Goal: Task Accomplishment & Management: Use online tool/utility

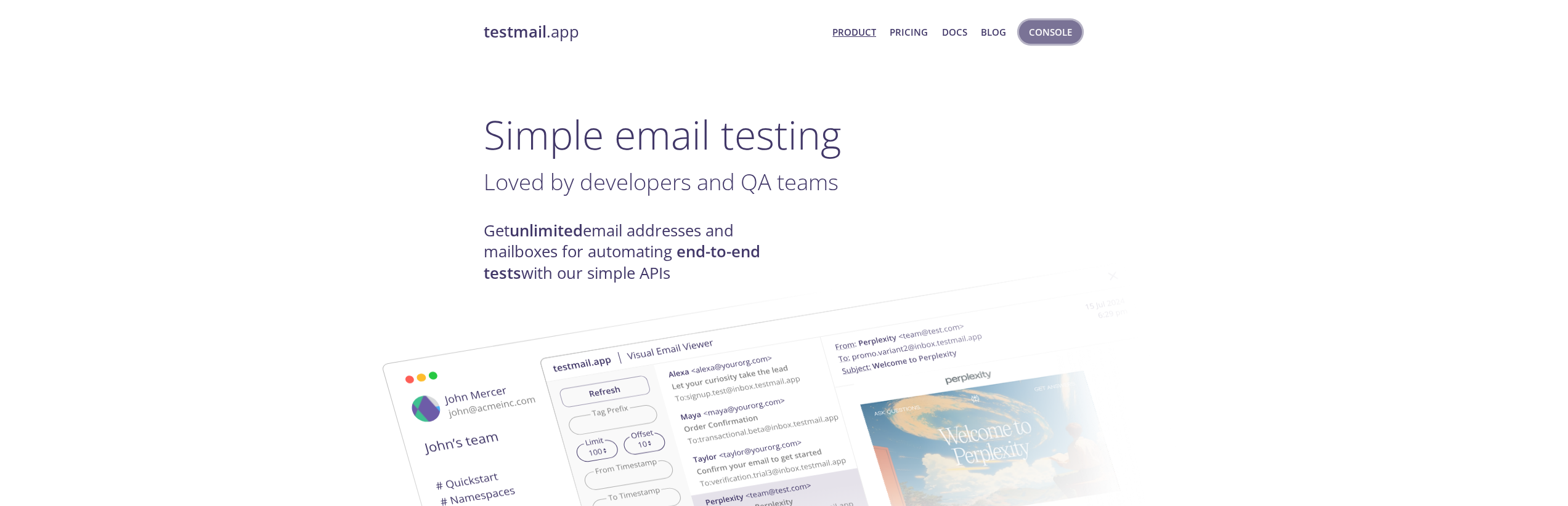
click at [1034, 31] on span "Console" at bounding box center [1050, 32] width 43 height 16
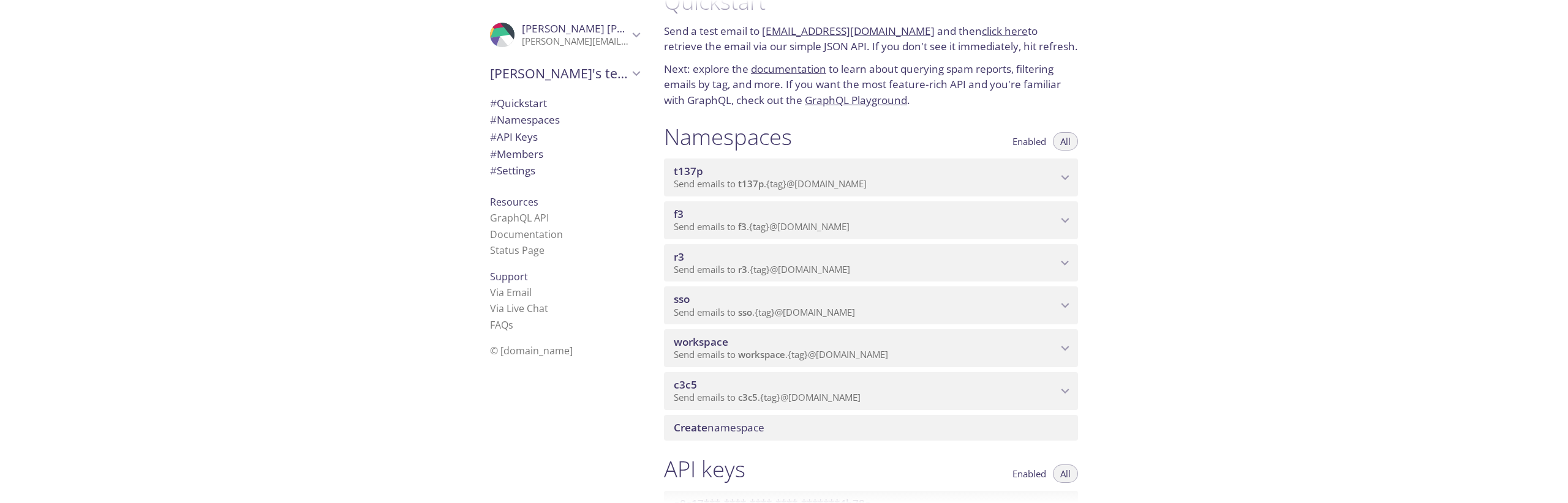
scroll to position [40, 0]
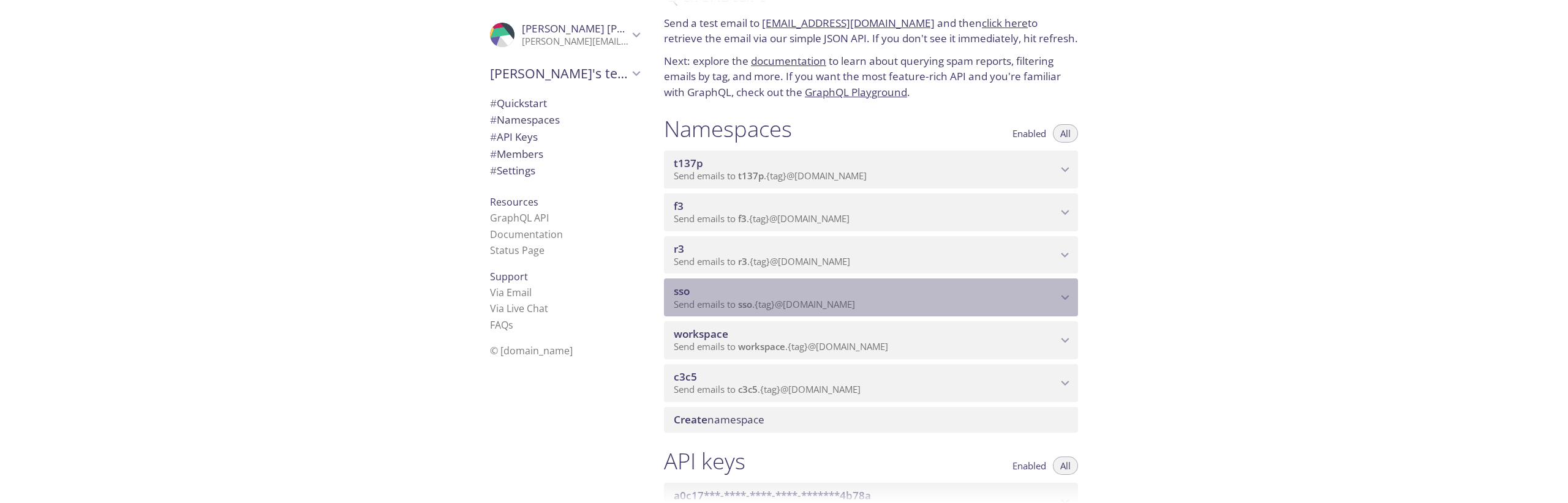
click at [763, 309] on span "Send emails to sso . {tag} @[DOMAIN_NAME]" at bounding box center [764, 304] width 181 height 13
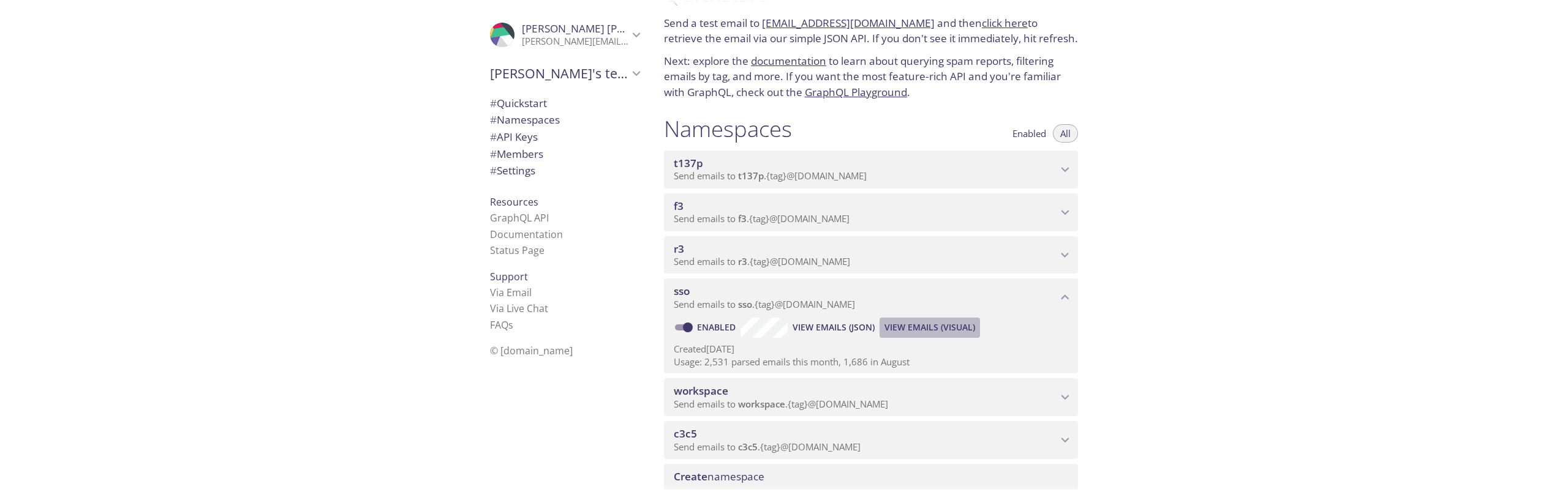
click at [925, 327] on span "View Emails (Visual)" at bounding box center [930, 327] width 91 height 14
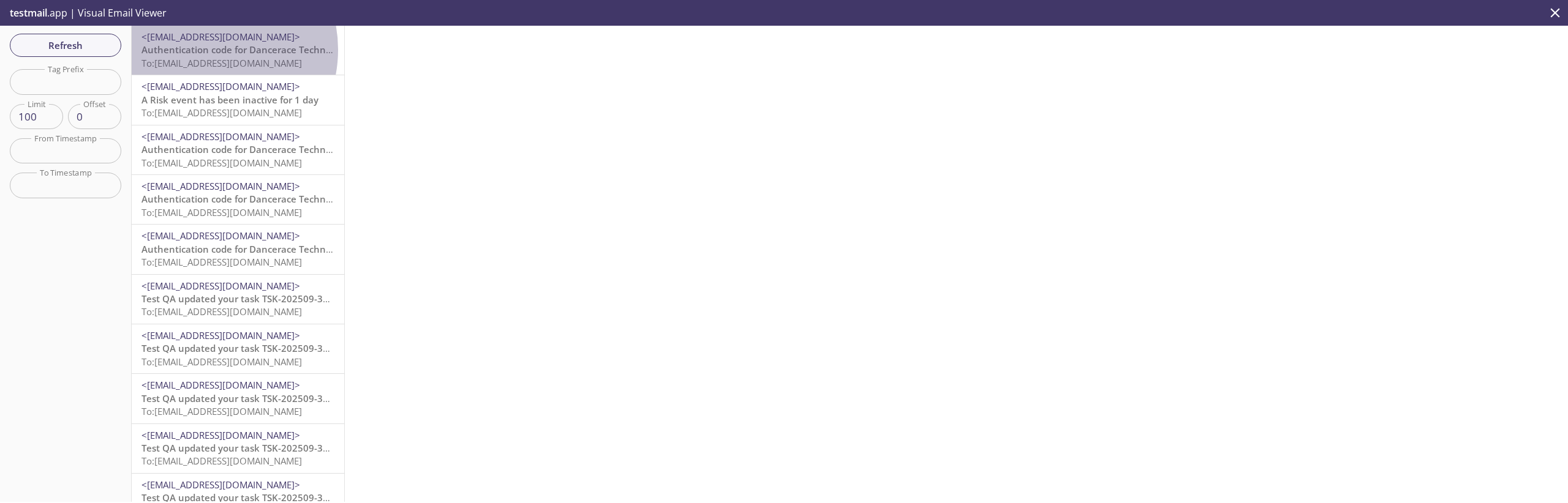
click at [202, 50] on span "Authentication code for Dancerace Technical Tenant" at bounding box center [258, 50] width 234 height 13
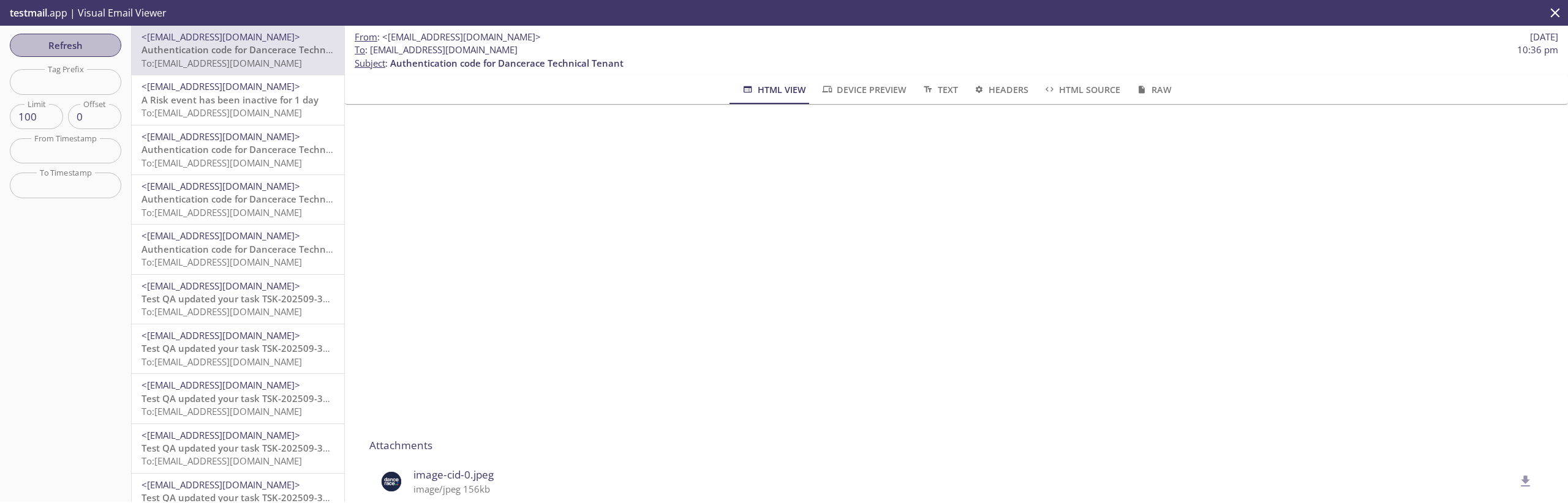
click at [67, 45] on span "Refresh" at bounding box center [65, 45] width 91 height 16
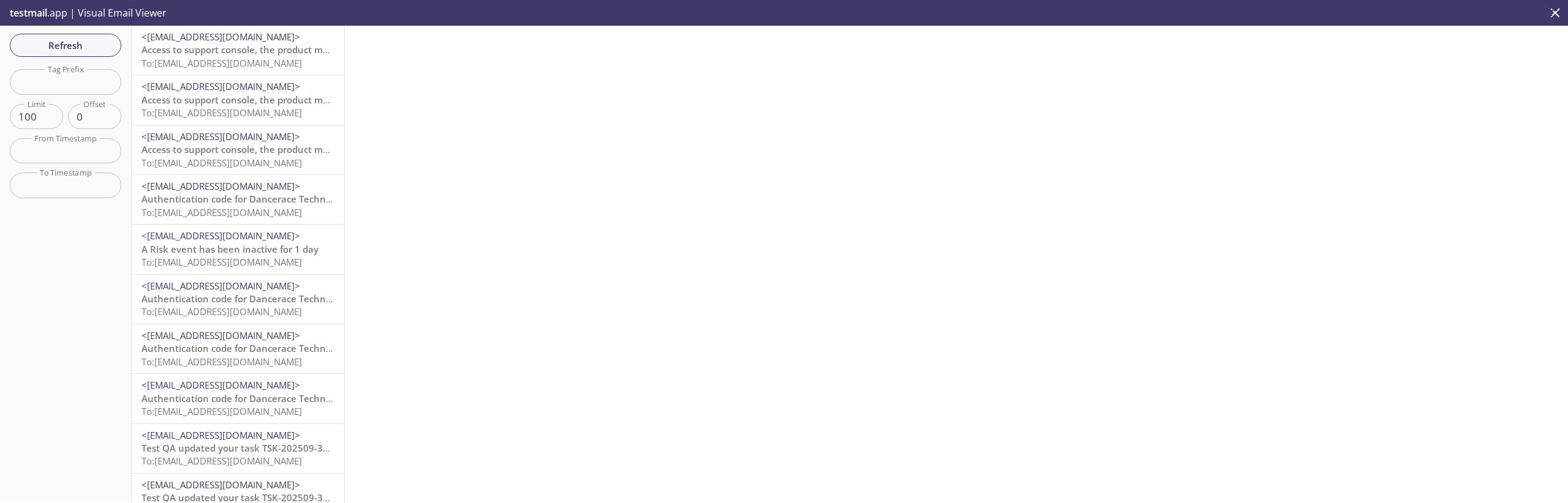
click at [247, 39] on span "<[EMAIL_ADDRESS][DOMAIN_NAME]>" at bounding box center [220, 37] width 158 height 13
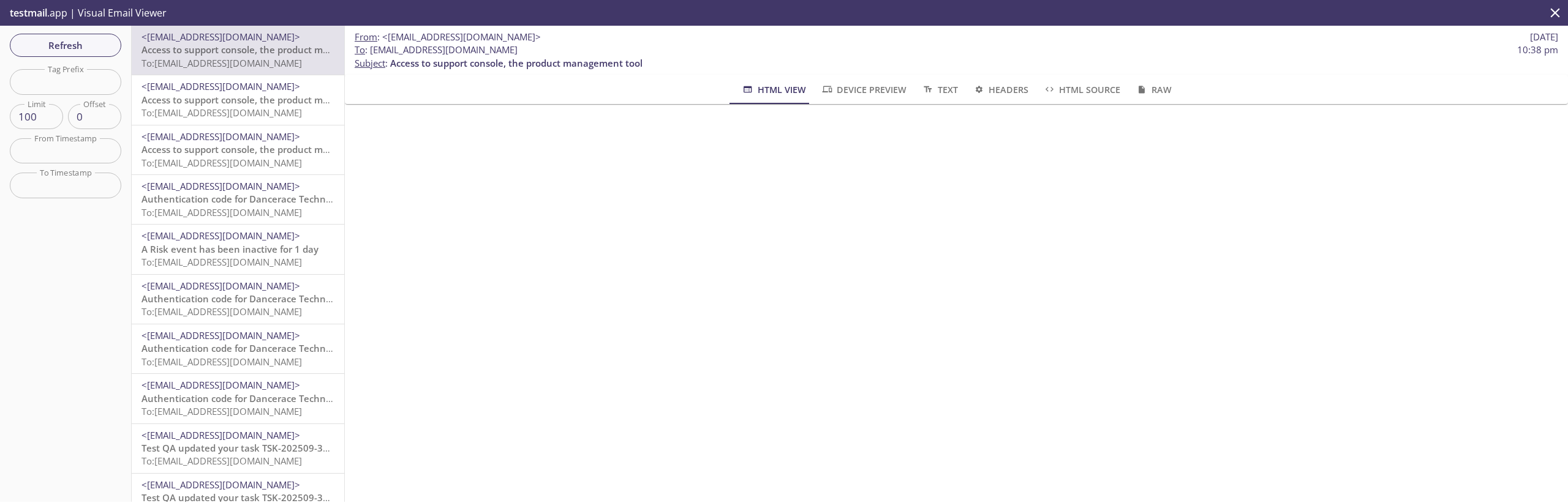
click at [227, 47] on span "Access to support console, the product management tool" at bounding box center [267, 50] width 253 height 13
click at [58, 37] on span "Refresh" at bounding box center [65, 45] width 91 height 16
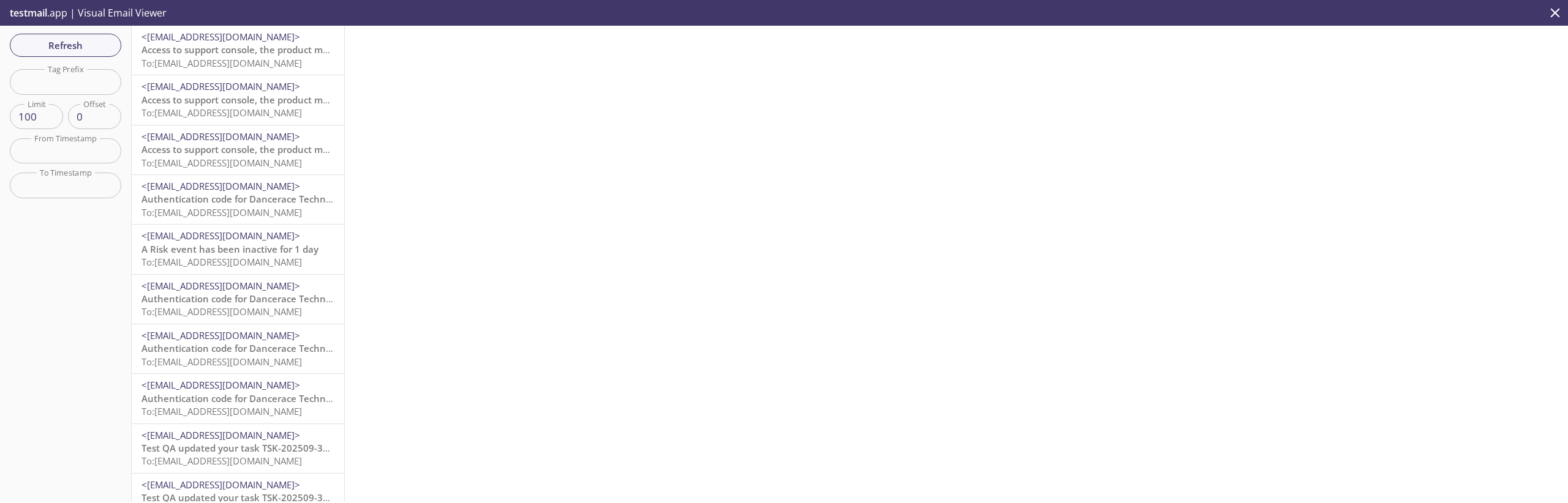
click at [264, 54] on span "Access to support console, the product management tool" at bounding box center [267, 50] width 253 height 13
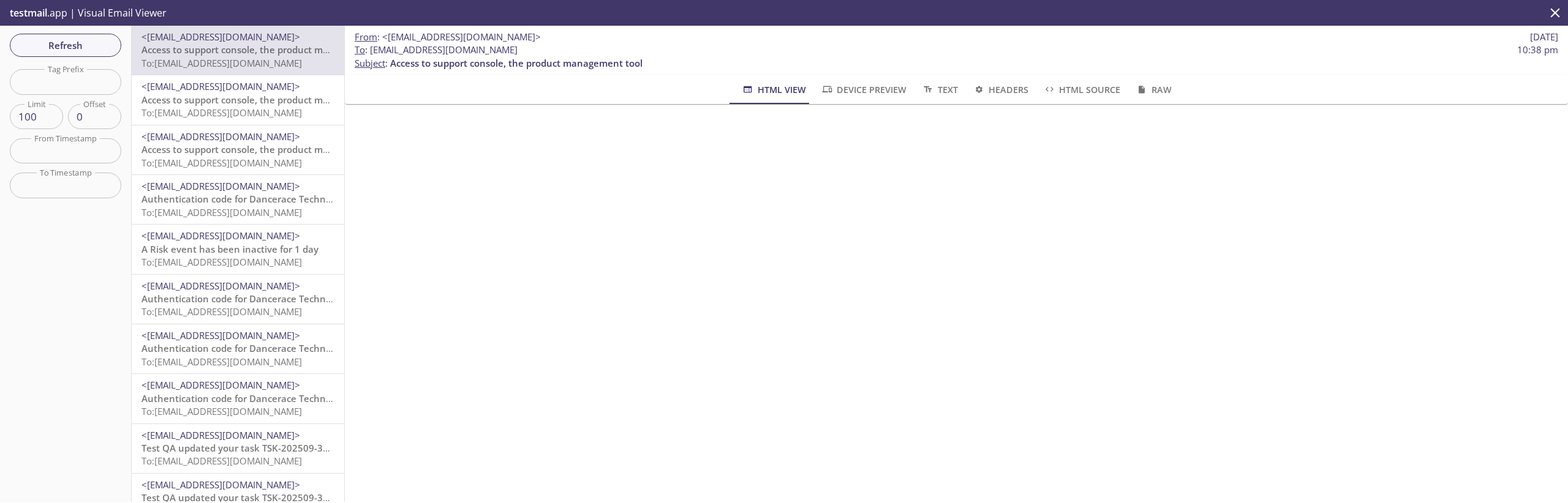
click at [216, 115] on span "To: [EMAIL_ADDRESS][DOMAIN_NAME]" at bounding box center [221, 113] width 160 height 13
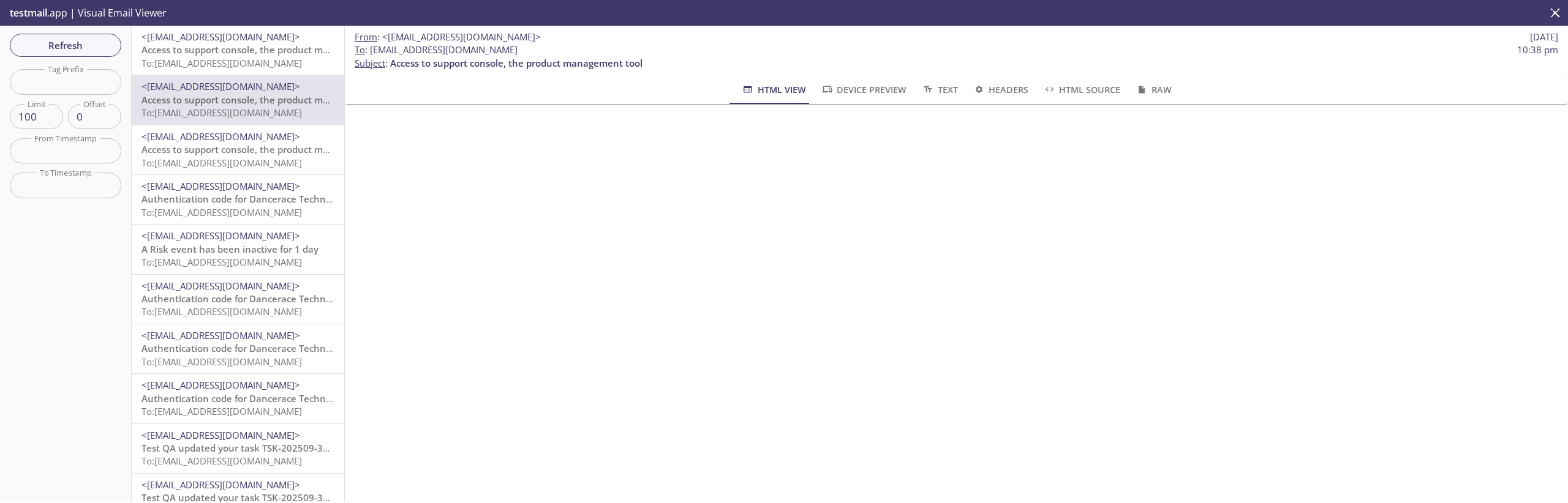
click at [226, 56] on span "Access to support console, the product management tool" at bounding box center [267, 50] width 253 height 13
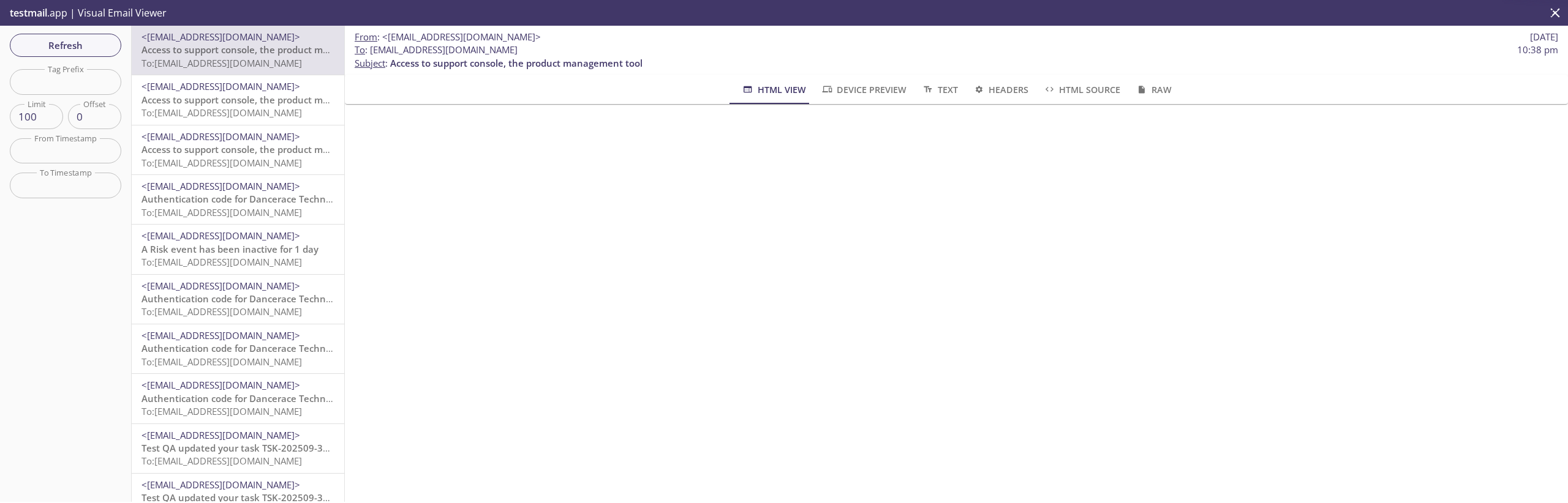
click at [273, 102] on span "Access to support console, the product management tool" at bounding box center [267, 100] width 253 height 13
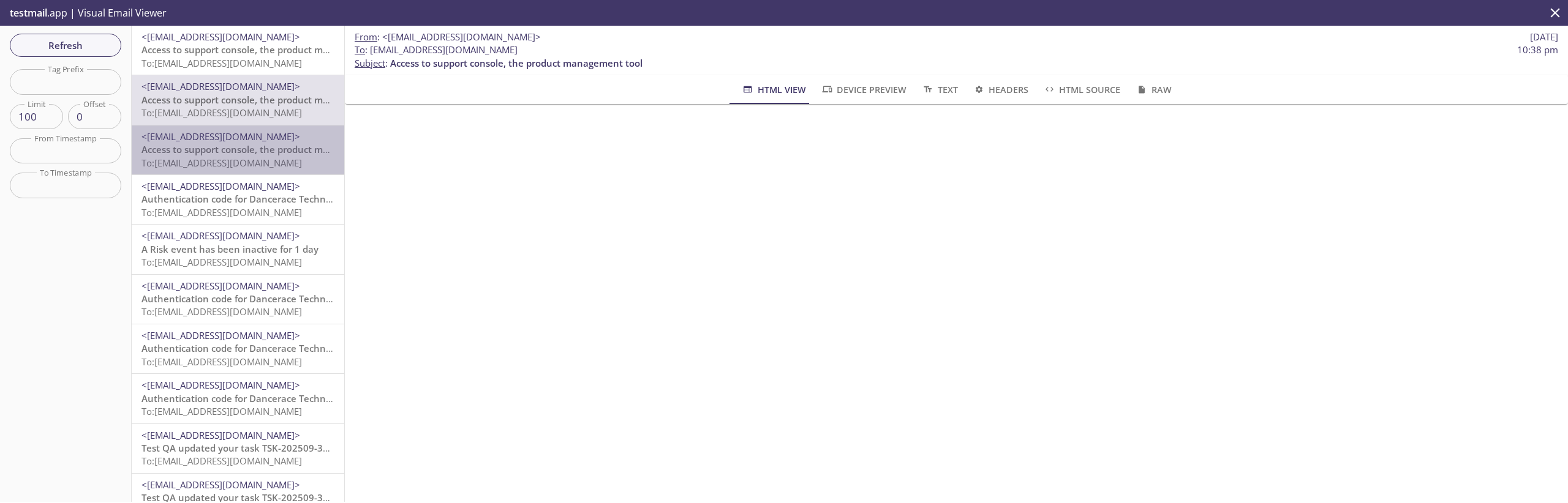
click at [269, 138] on span "<[EMAIL_ADDRESS][DOMAIN_NAME]>" at bounding box center [220, 137] width 158 height 13
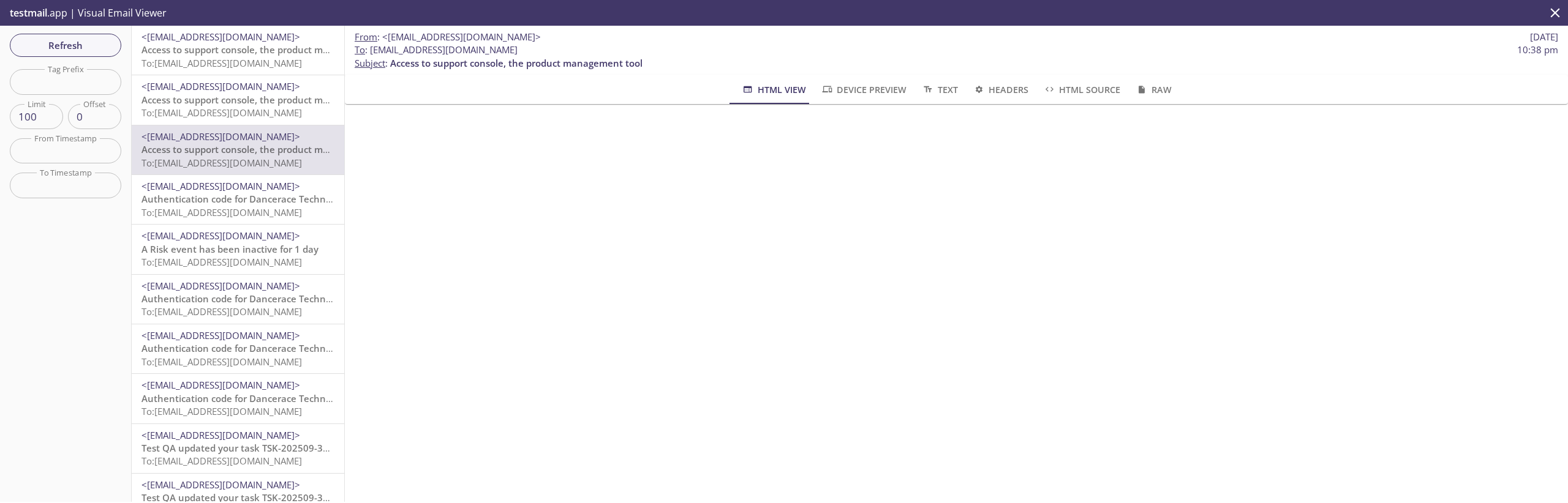
click at [268, 192] on span "<[EMAIL_ADDRESS][DOMAIN_NAME]>" at bounding box center [220, 186] width 158 height 13
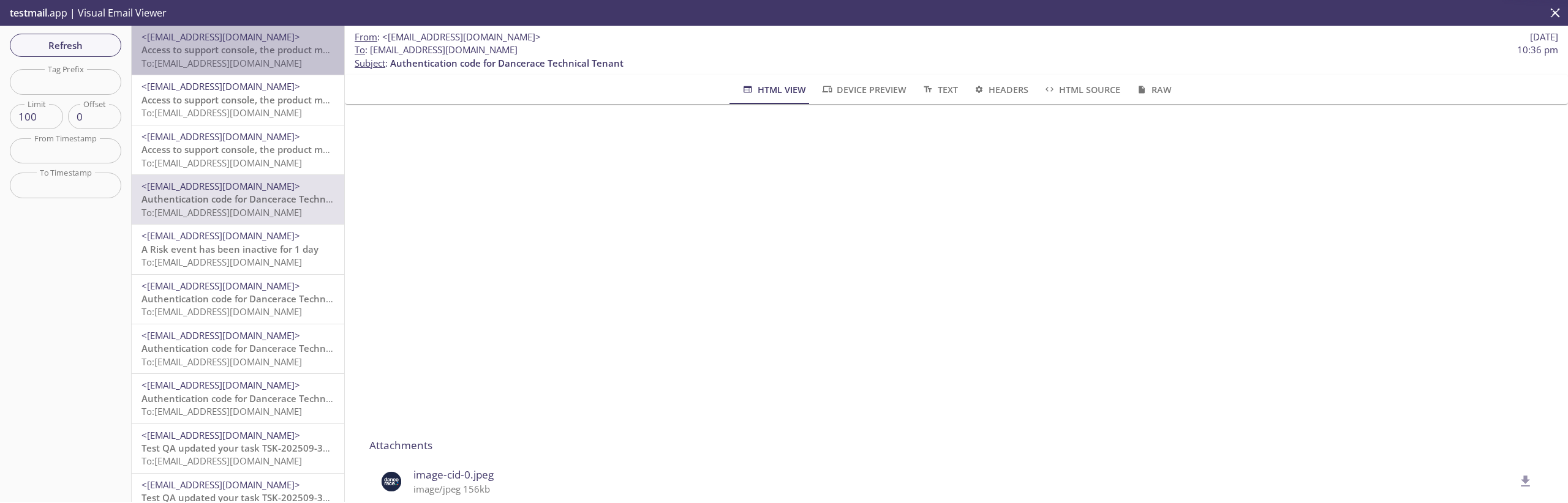
click at [244, 44] on span "Access to support console, the product management tool" at bounding box center [267, 50] width 253 height 13
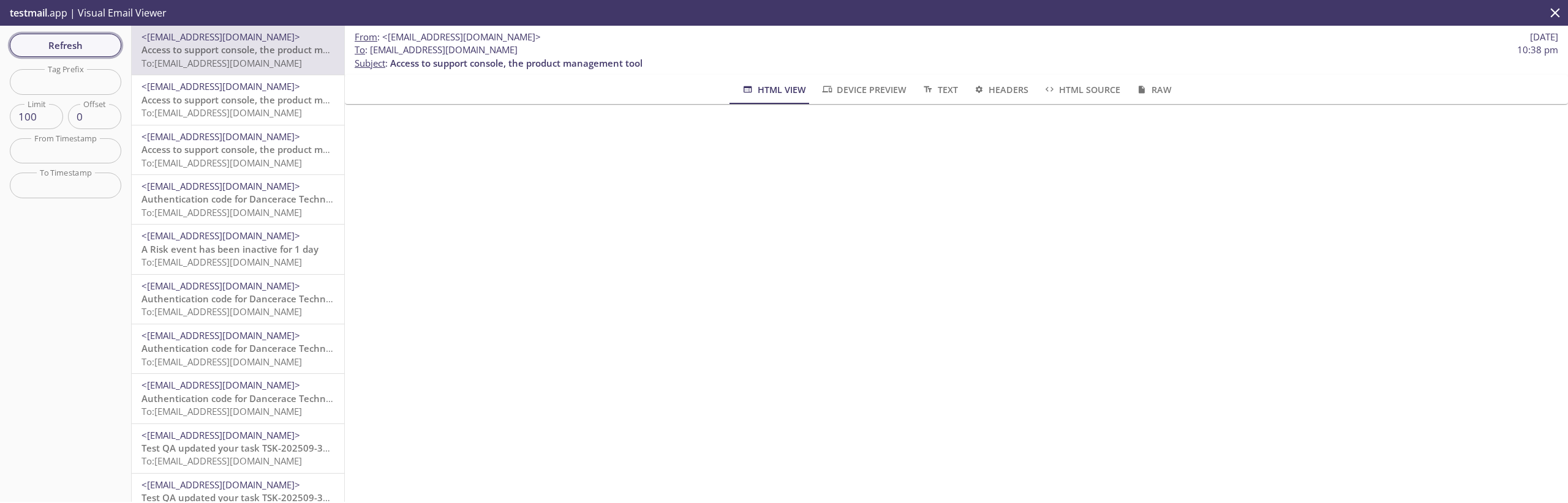
click at [75, 35] on button "Refresh" at bounding box center [65, 45] width 111 height 24
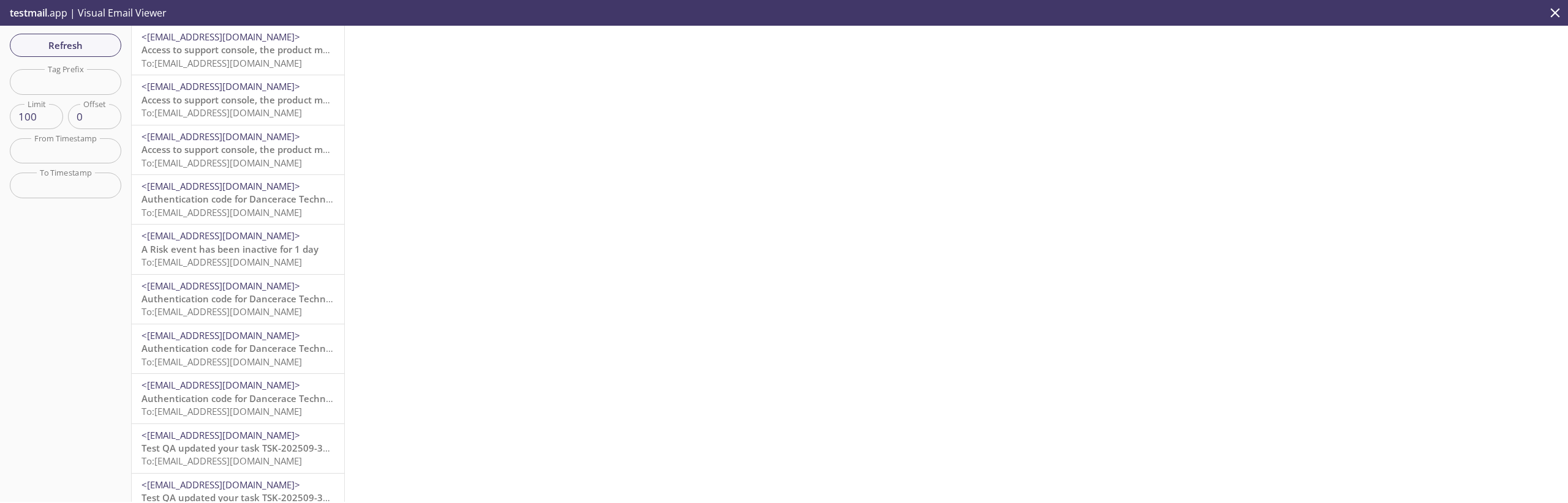
click at [256, 61] on span "To: [EMAIL_ADDRESS][DOMAIN_NAME]" at bounding box center [221, 63] width 160 height 13
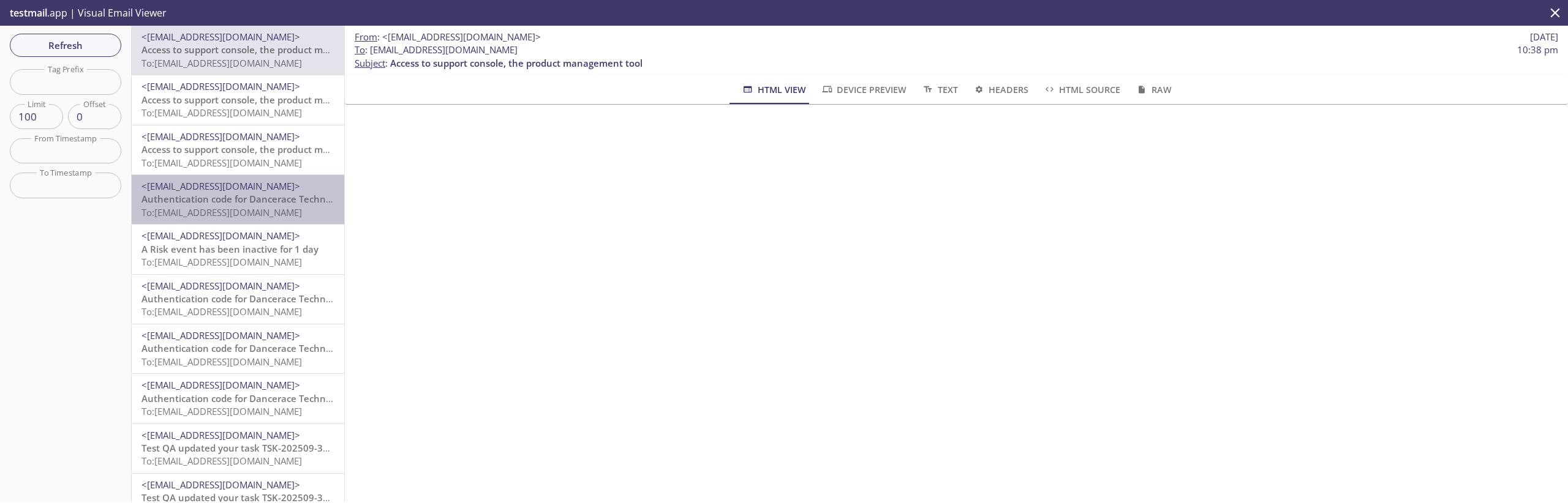
click at [269, 223] on div "<[EMAIL_ADDRESS][DOMAIN_NAME]> Authentication code for Dancerace Technical Tena…" at bounding box center [237, 199] width 213 height 49
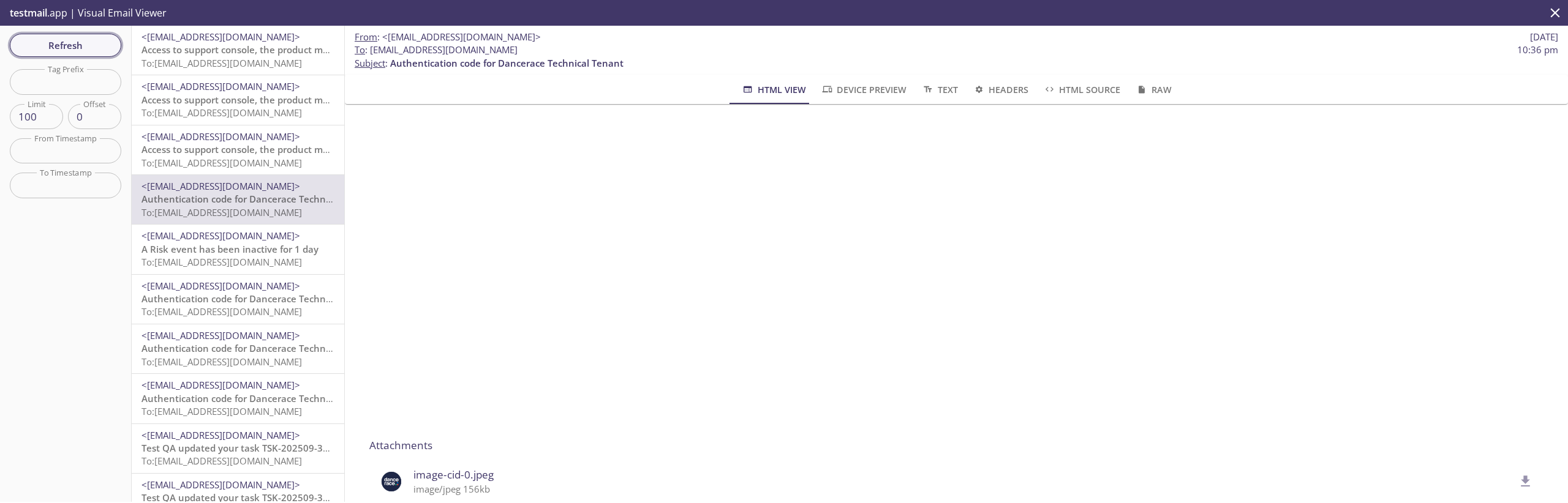
click at [73, 41] on span "Refresh" at bounding box center [65, 45] width 91 height 16
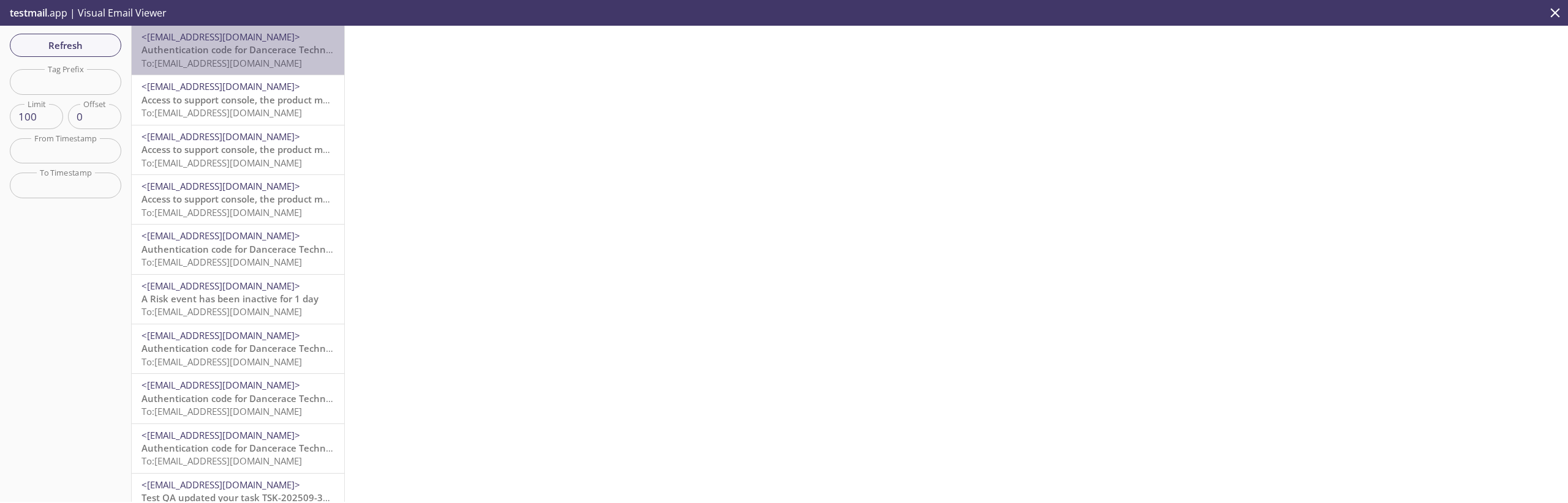
click at [257, 58] on span "To: [EMAIL_ADDRESS][DOMAIN_NAME]" at bounding box center [221, 63] width 160 height 13
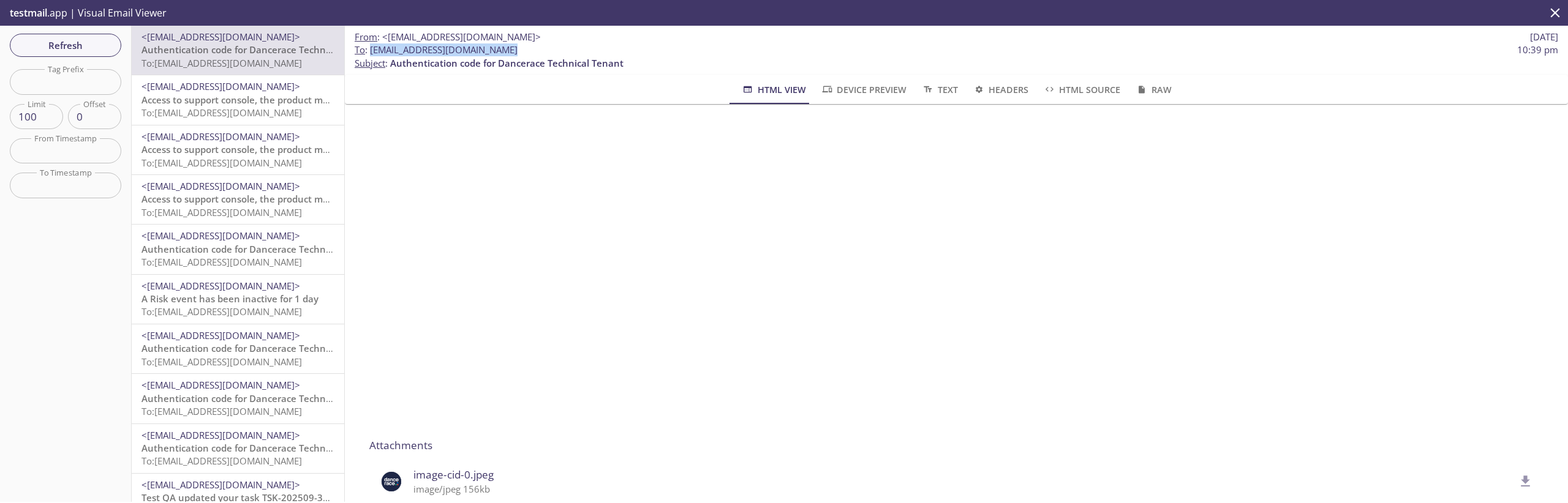
drag, startPoint x: 512, startPoint y: 52, endPoint x: 370, endPoint y: 50, distance: 142.0
click at [370, 50] on span "To : [EMAIL_ADDRESS][DOMAIN_NAME] 10:39 pm" at bounding box center [956, 50] width 1203 height 13
copy span "[EMAIL_ADDRESS][DOMAIN_NAME]"
click at [94, 43] on span "Refresh" at bounding box center [65, 45] width 91 height 16
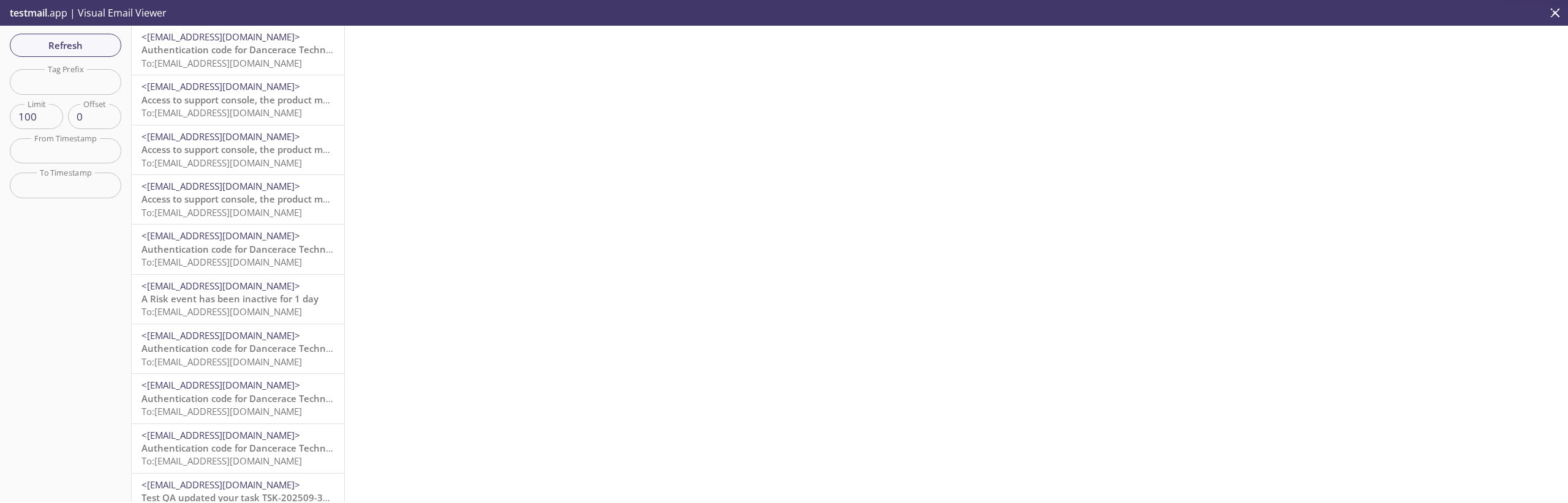
click at [214, 54] on span "Authentication code for Dancerace Technical Tenant" at bounding box center [258, 50] width 234 height 13
